Goal: Check status: Check status

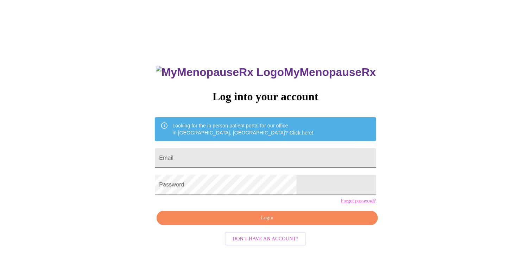
click at [261, 153] on input "Email" at bounding box center [265, 158] width 221 height 20
type input "[EMAIL_ADDRESS][DOMAIN_NAME]"
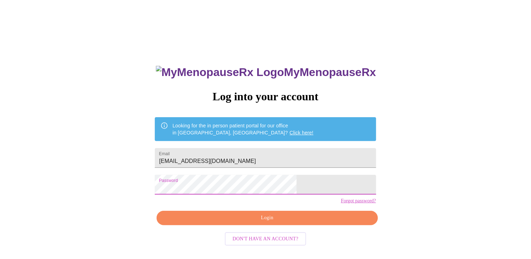
click at [265, 222] on span "Login" at bounding box center [267, 218] width 205 height 9
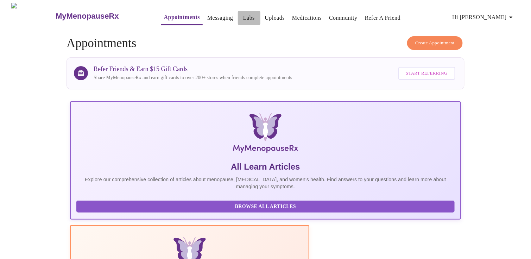
click at [243, 13] on link "Labs" at bounding box center [249, 18] width 12 height 10
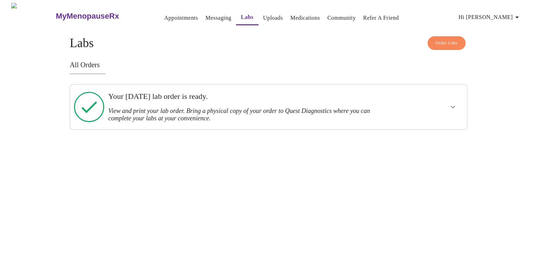
click at [453, 103] on icon "show more" at bounding box center [452, 107] width 8 height 8
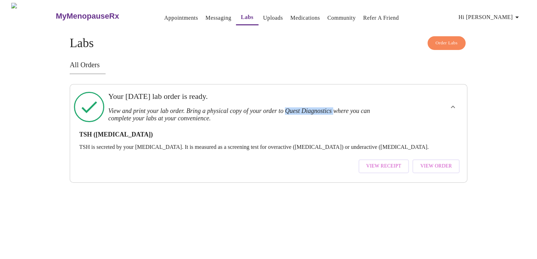
drag, startPoint x: 298, startPoint y: 107, endPoint x: 341, endPoint y: 106, distance: 42.6
click at [351, 107] on h3 "View and print your lab order. Bring a physical copy of your order to Quest Dia…" at bounding box center [249, 114] width 282 height 15
